Goal: Task Accomplishment & Management: Manage account settings

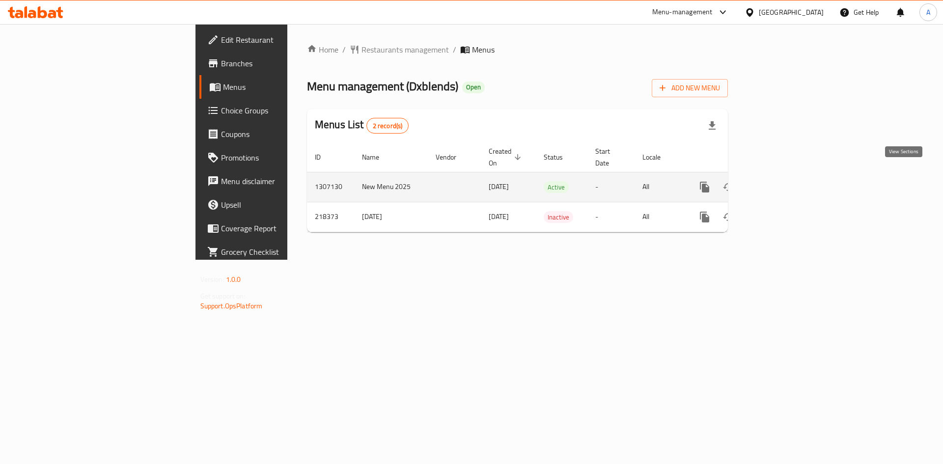
click at [782, 181] on icon "enhanced table" at bounding box center [776, 187] width 12 height 12
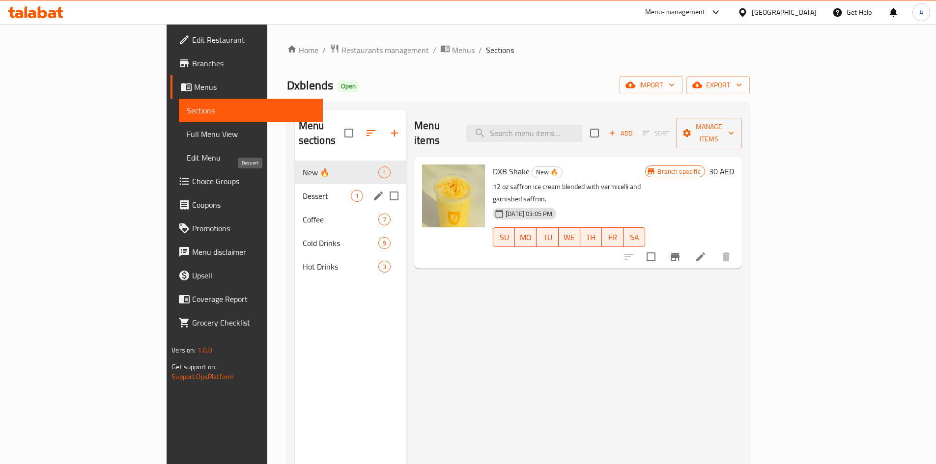
click at [303, 190] on span "Dessert" at bounding box center [327, 196] width 48 height 12
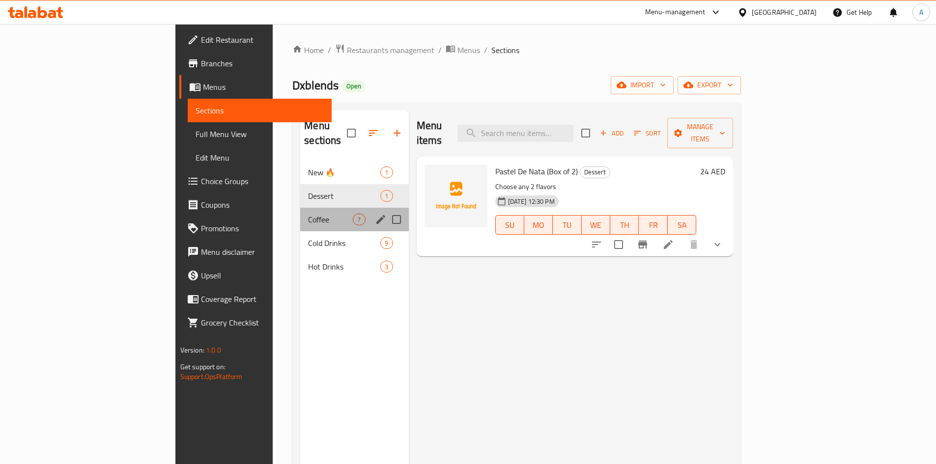
click at [300, 214] on div "Coffee 7" at bounding box center [354, 220] width 108 height 24
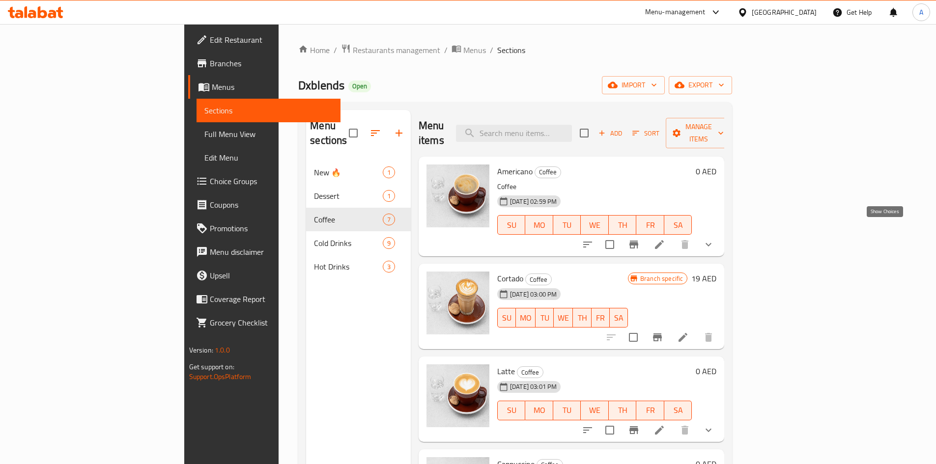
click at [714, 239] on icon "show more" at bounding box center [708, 245] width 12 height 12
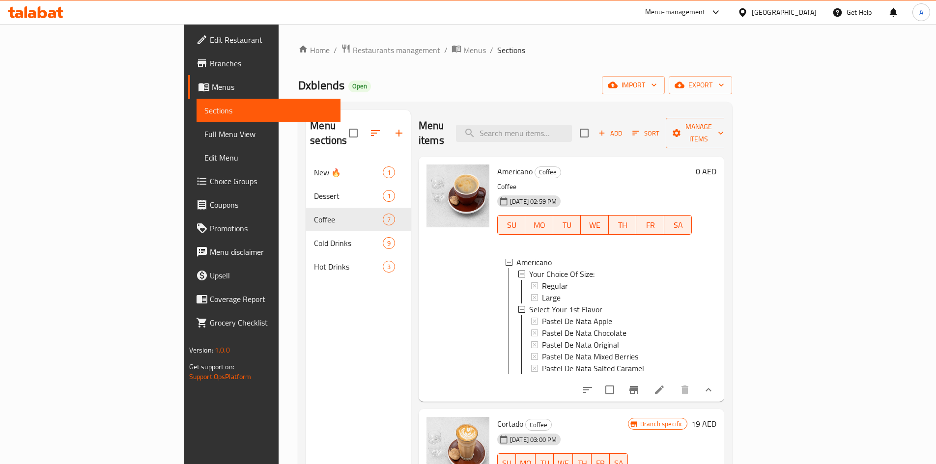
click at [665, 384] on icon at bounding box center [659, 390] width 12 height 12
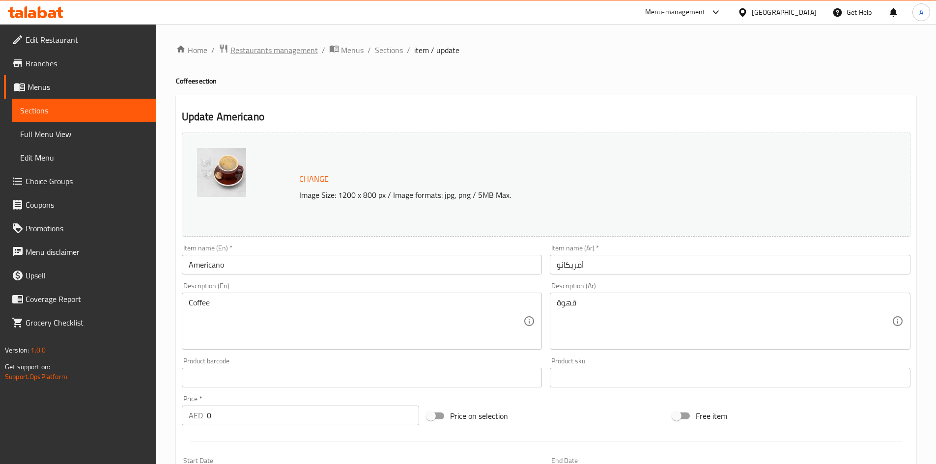
click at [284, 53] on span "Restaurants management" at bounding box center [273, 50] width 87 height 12
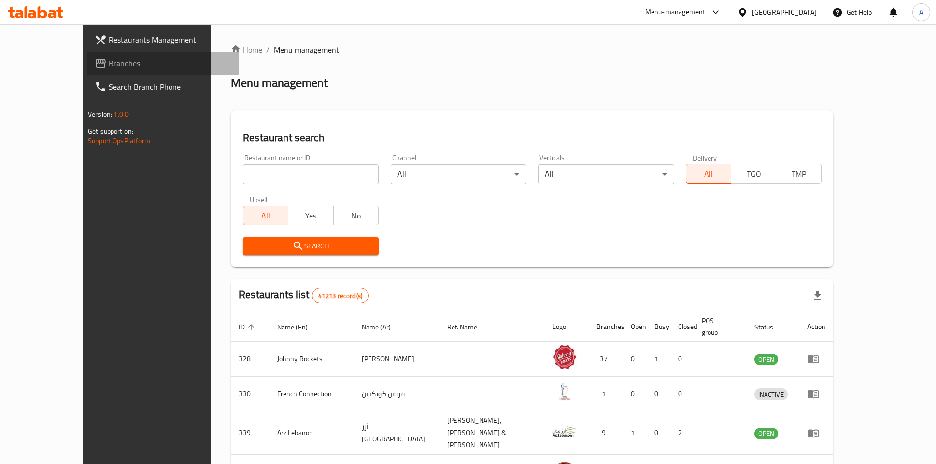
click at [109, 66] on span "Branches" at bounding box center [170, 63] width 123 height 12
